Goal: Information Seeking & Learning: Find specific fact

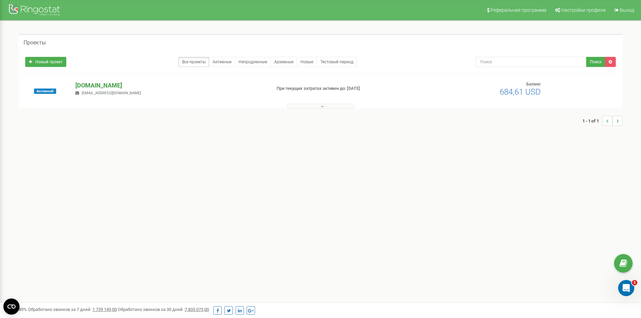
click at [97, 86] on p "[DOMAIN_NAME]" at bounding box center [170, 85] width 190 height 9
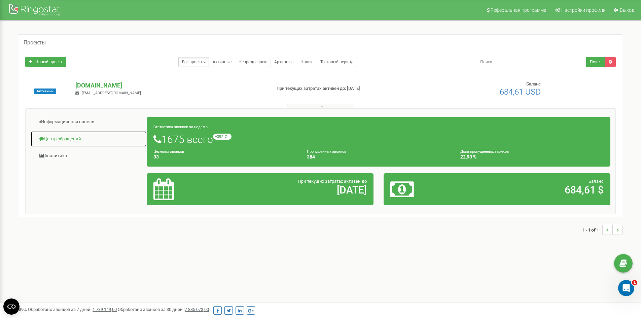
click at [59, 134] on link "Центр обращений" at bounding box center [89, 139] width 116 height 16
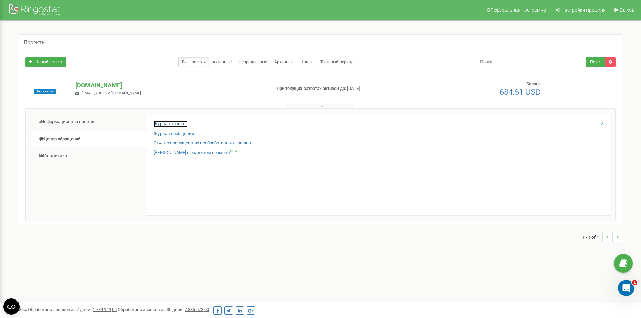
click at [180, 122] on link "Журнал звонков" at bounding box center [171, 124] width 34 height 6
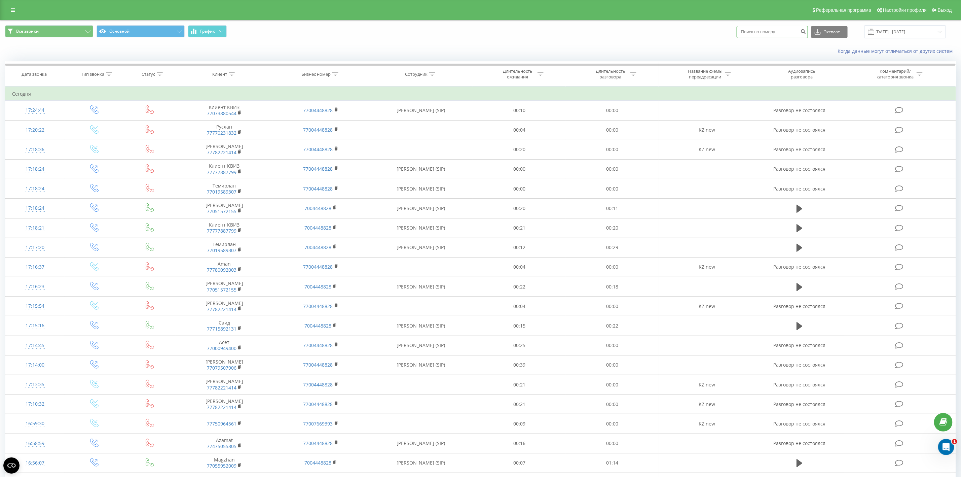
click at [775, 33] on input at bounding box center [772, 32] width 71 height 12
paste input "7015123586"
type input "7015123586"
click at [805, 31] on button "submit" at bounding box center [803, 32] width 9 height 12
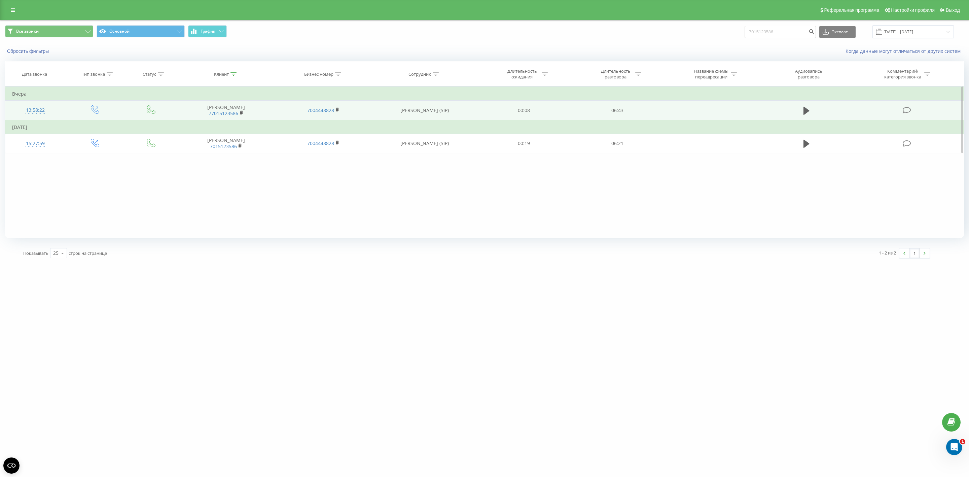
click at [238, 112] on span "77015123586" at bounding box center [226, 113] width 84 height 6
click at [241, 114] on rect at bounding box center [241, 112] width 2 height 3
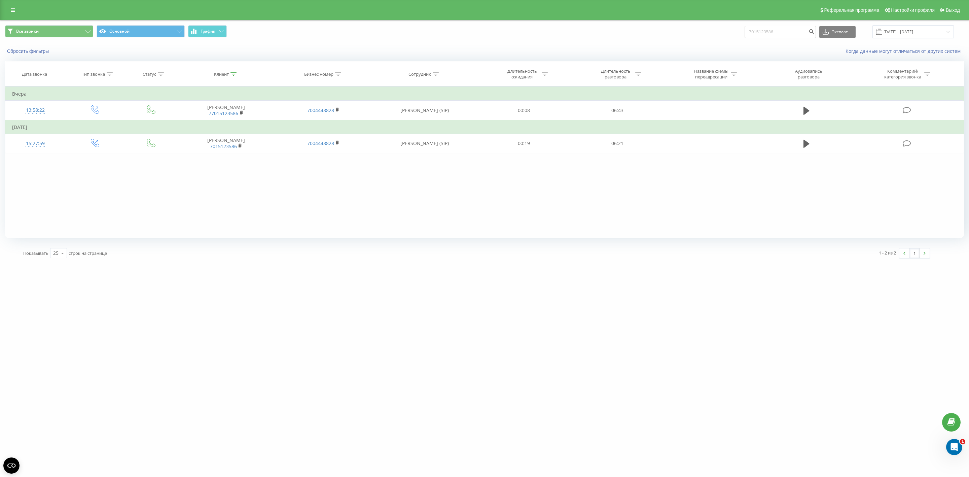
click at [673, 295] on div "w8shipping.kz 7015123586 Проекты w8shipping.kz Дашборд Центр обращений Журнал з…" at bounding box center [484, 238] width 969 height 477
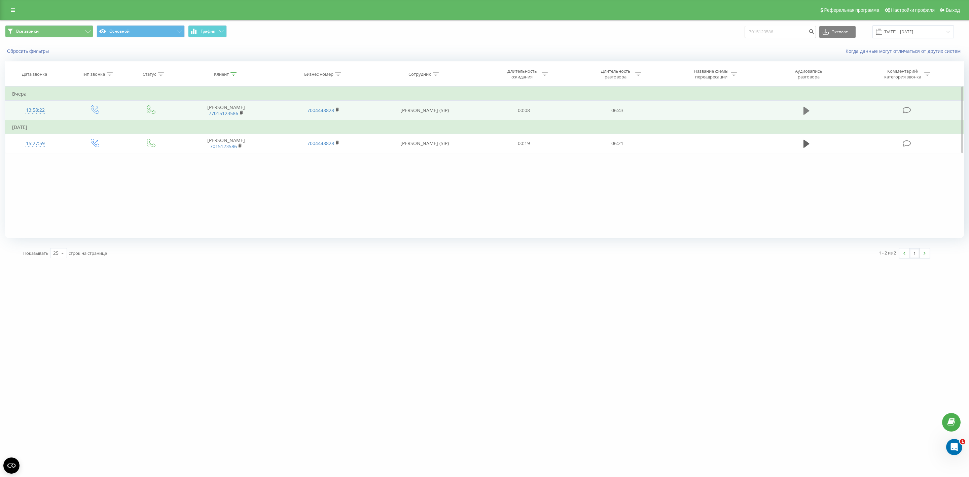
click at [807, 109] on icon at bounding box center [806, 111] width 6 height 8
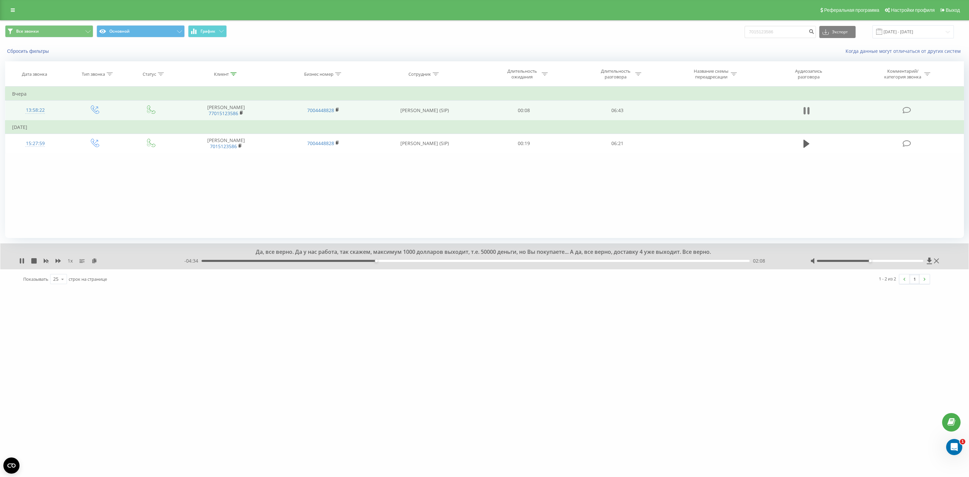
click at [808, 111] on icon at bounding box center [808, 110] width 2 height 7
